Goal: Find specific page/section: Find specific page/section

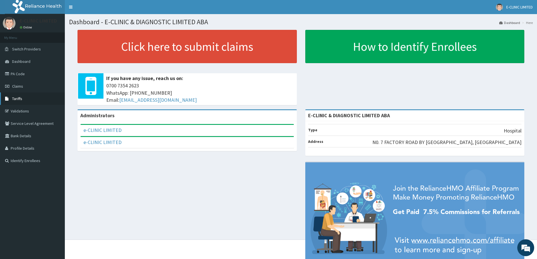
click at [18, 101] on link "Tariffs" at bounding box center [32, 98] width 65 height 12
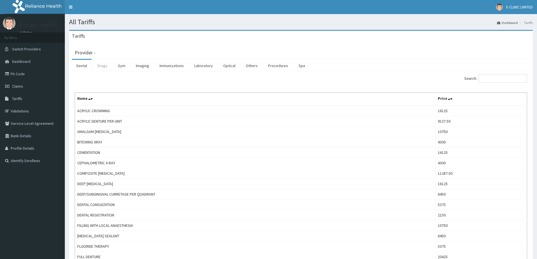
click at [103, 67] on link "Drugs" at bounding box center [102, 66] width 19 height 12
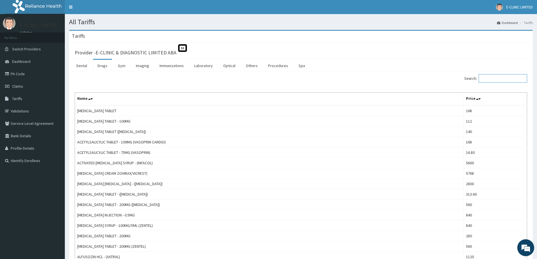
click at [485, 76] on input "Search:" at bounding box center [503, 78] width 48 height 8
click at [489, 80] on input "Search:" at bounding box center [503, 78] width 48 height 8
click at [490, 80] on input "Search:" at bounding box center [503, 78] width 48 height 8
click at [485, 78] on input "Search:" at bounding box center [503, 78] width 48 height 8
click at [486, 78] on input "Search:" at bounding box center [503, 78] width 48 height 8
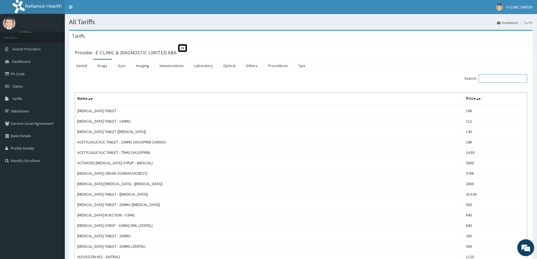
click at [484, 80] on input "Search:" at bounding box center [503, 78] width 48 height 8
click at [487, 79] on input "Search:" at bounding box center [503, 78] width 48 height 8
click at [19, 87] on span "Claims" at bounding box center [17, 86] width 11 height 5
click at [25, 95] on link "Tariffs" at bounding box center [32, 98] width 65 height 12
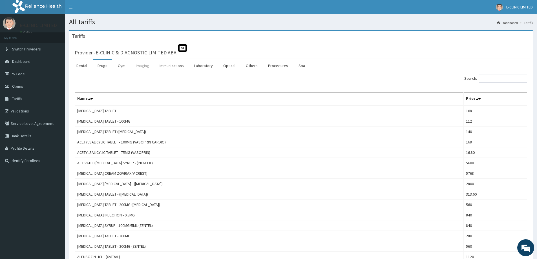
click at [141, 69] on link "Imaging" at bounding box center [142, 66] width 22 height 12
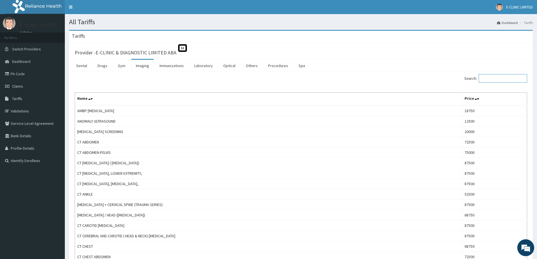
click at [491, 79] on input "Search:" at bounding box center [503, 78] width 48 height 8
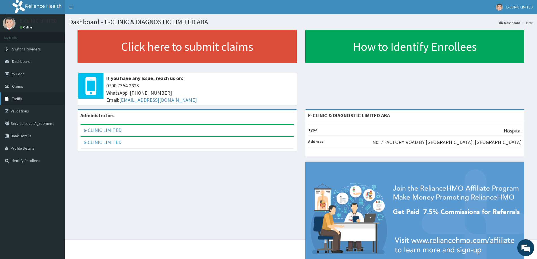
click at [27, 96] on link "Tariffs" at bounding box center [32, 98] width 65 height 12
click at [13, 102] on link "Tariffs" at bounding box center [32, 98] width 65 height 12
click at [14, 103] on link "Tariffs" at bounding box center [32, 98] width 65 height 12
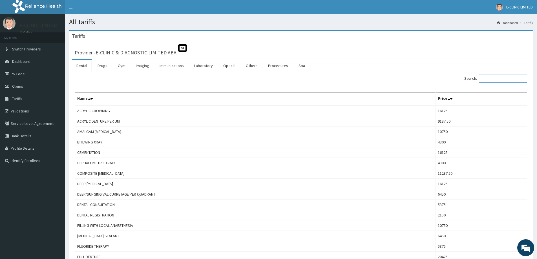
click at [489, 79] on input "Search:" at bounding box center [503, 78] width 48 height 8
click at [488, 80] on input "Search:" at bounding box center [503, 78] width 48 height 8
click at [491, 83] on input "Search:" at bounding box center [503, 78] width 48 height 8
click at [487, 78] on input "Search:" at bounding box center [503, 78] width 48 height 8
